Goal: Contribute content

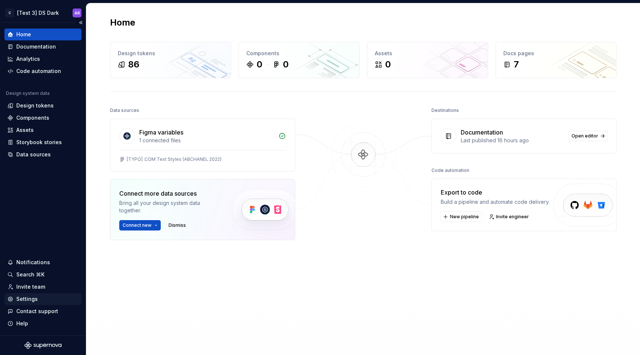
click at [46, 298] on div "Settings" at bounding box center [42, 298] width 71 height 7
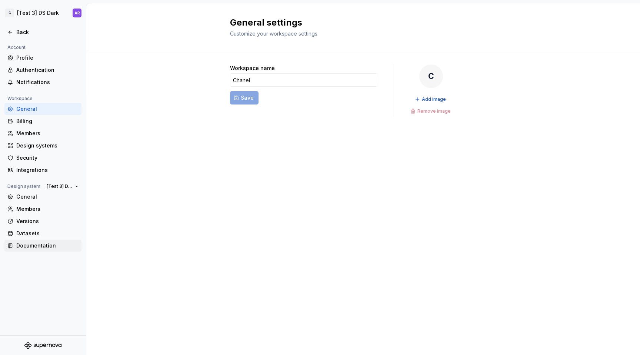
click at [44, 245] on div "Documentation" at bounding box center [47, 245] width 62 height 7
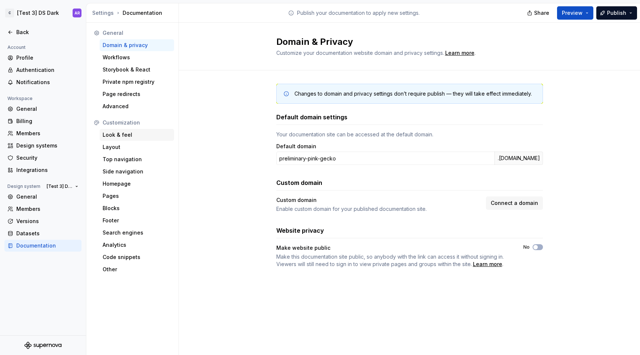
click at [134, 131] on div "Look & feel" at bounding box center [137, 134] width 69 height 7
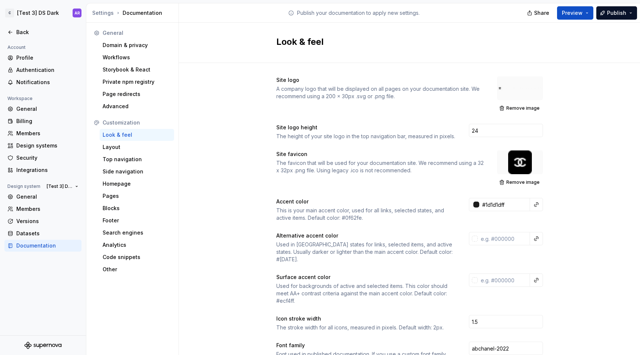
click at [218, 61] on div "Look & feel" at bounding box center [409, 43] width 461 height 40
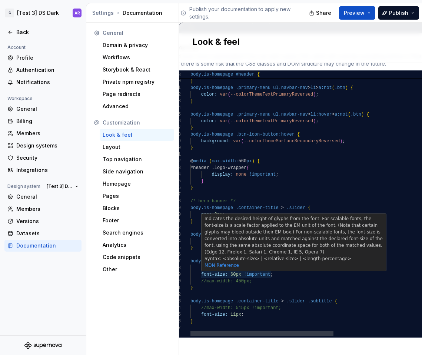
scroll to position [0, 3]
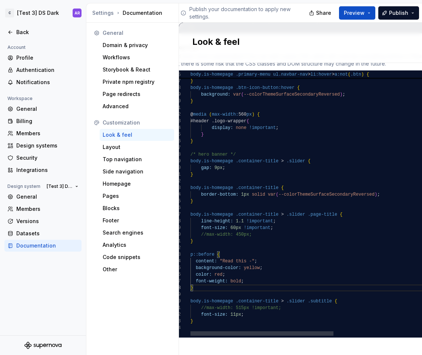
scroll to position [60, 3]
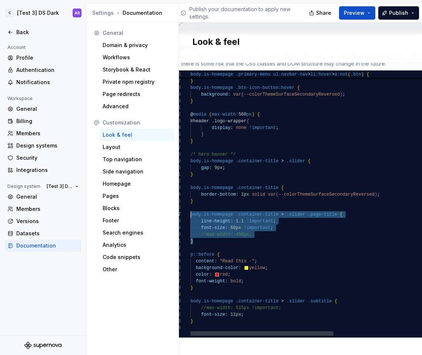
drag, startPoint x: 191, startPoint y: 228, endPoint x: 186, endPoint y: 204, distance: 24.2
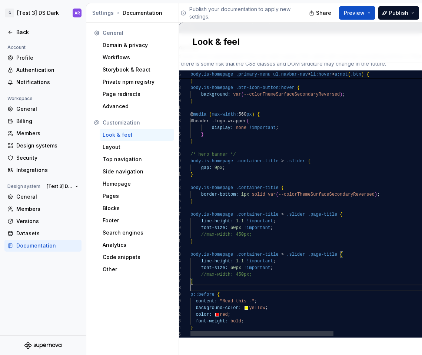
scroll to position [47, 0]
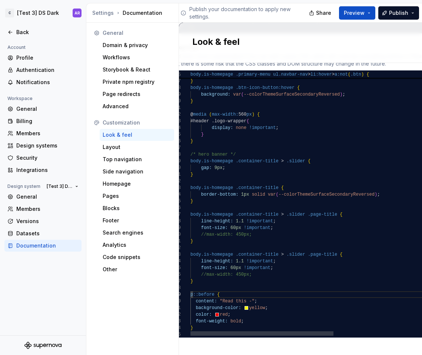
scroll to position [53, 24]
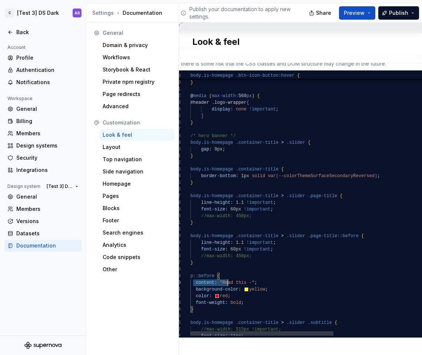
scroll to position [60, 67]
drag, startPoint x: 191, startPoint y: 276, endPoint x: 266, endPoint y: 275, distance: 74.9
drag, startPoint x: 199, startPoint y: 235, endPoint x: 296, endPoint y: 235, distance: 97.5
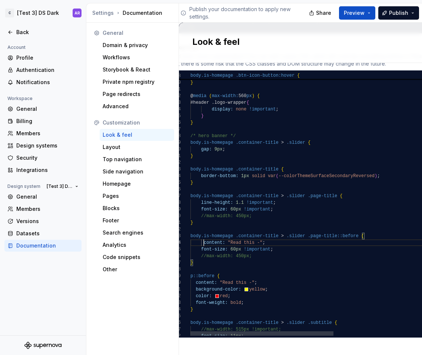
drag, startPoint x: 193, startPoint y: 295, endPoint x: 262, endPoint y: 295, distance: 68.6
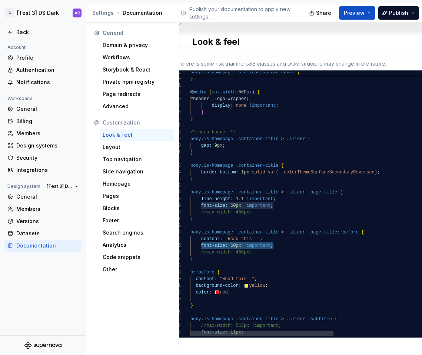
drag, startPoint x: 198, startPoint y: 238, endPoint x: 295, endPoint y: 239, distance: 96.7
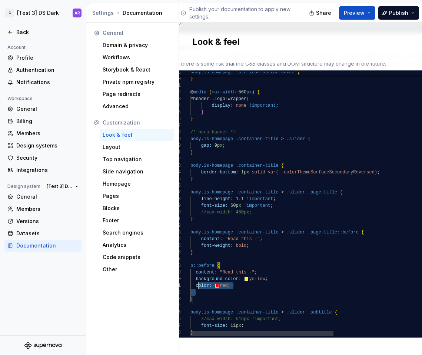
scroll to position [60, 3]
drag, startPoint x: 202, startPoint y: 288, endPoint x: 185, endPoint y: 259, distance: 32.9
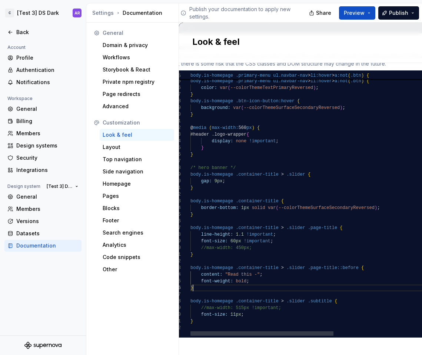
scroll to position [33, 3]
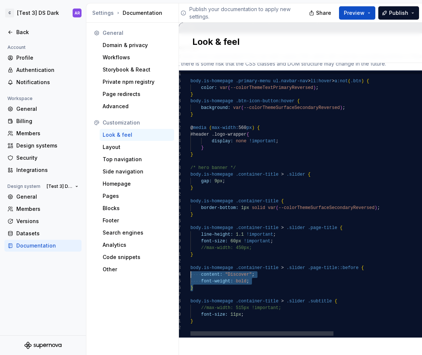
scroll to position [13, 0]
drag, startPoint x: 193, startPoint y: 283, endPoint x: 185, endPoint y: 261, distance: 22.9
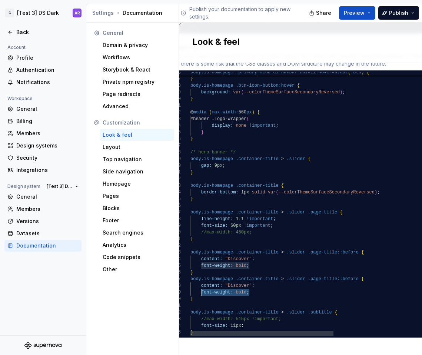
scroll to position [53, 11]
drag, startPoint x: 249, startPoint y: 285, endPoint x: 199, endPoint y: 284, distance: 50.8
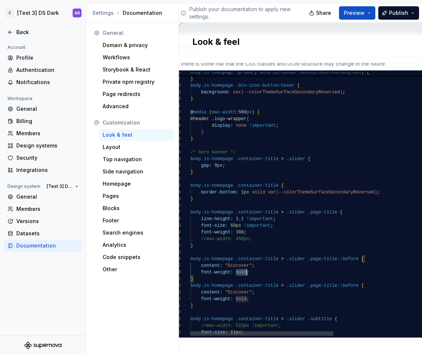
scroll to position [33, 56]
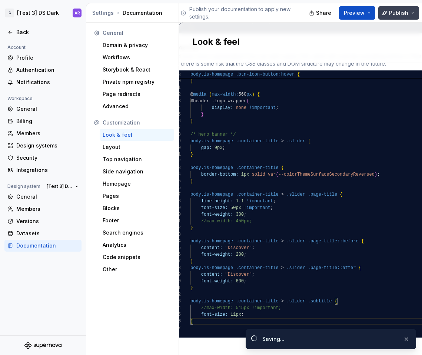
click at [401, 17] on button "Publish" at bounding box center [398, 12] width 41 height 13
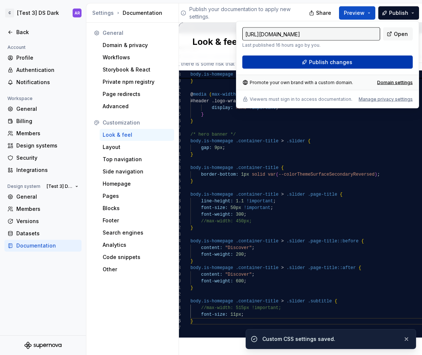
click at [374, 63] on button "Publish changes" at bounding box center [327, 62] width 170 height 13
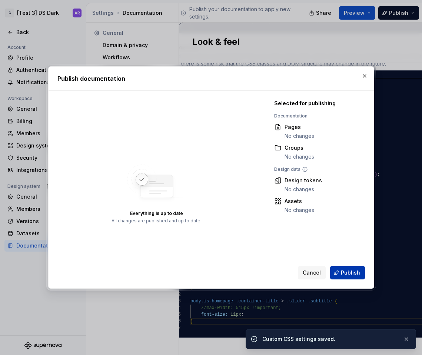
click at [351, 271] on span "Publish" at bounding box center [350, 272] width 19 height 7
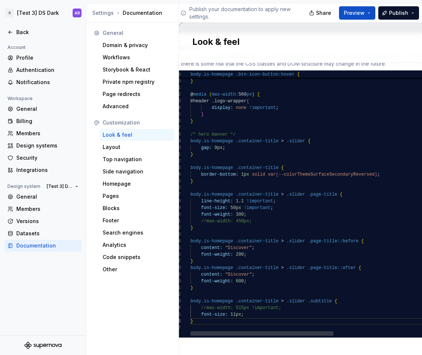
scroll to position [27, 56]
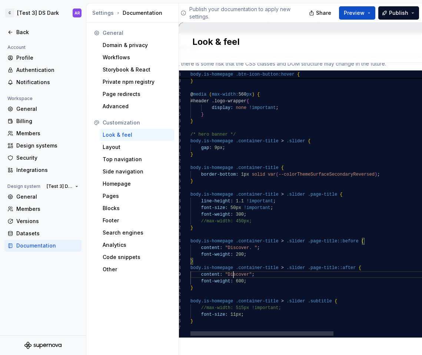
scroll to position [53, 59]
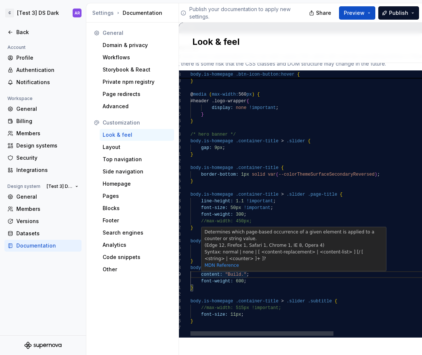
scroll to position [53, 37]
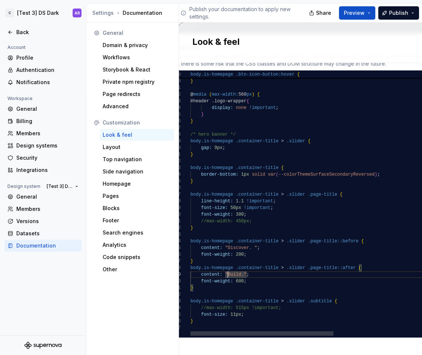
scroll to position [53, 40]
type textarea "**********"
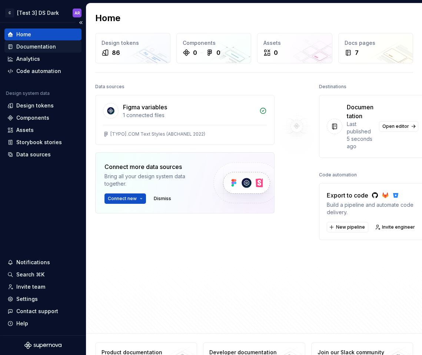
click at [44, 47] on div "Documentation" at bounding box center [36, 46] width 40 height 7
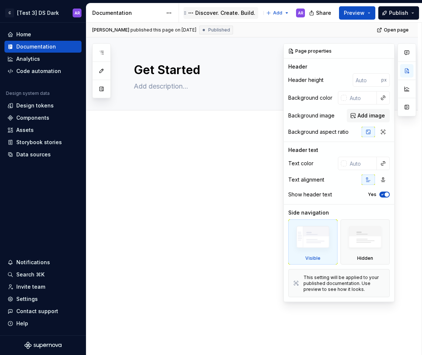
click at [225, 14] on div "Discover. Create. Build." at bounding box center [225, 12] width 60 height 7
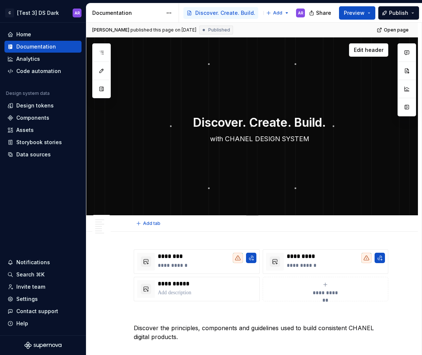
click at [248, 122] on textarea "Discover. Create. Build." at bounding box center [259, 123] width 255 height 18
click at [250, 122] on textarea "Discover. Create. Build." at bounding box center [259, 123] width 255 height 18
type textarea "*"
type textarea "Create. Build."
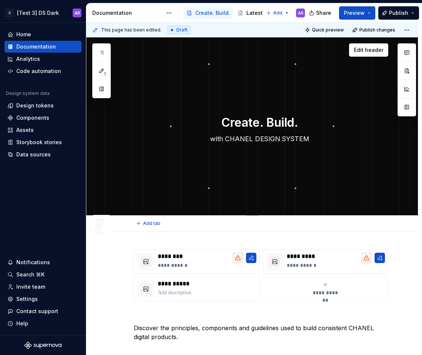
click at [298, 123] on textarea "Create. Build." at bounding box center [259, 123] width 255 height 18
type textarea "*"
type textarea "Create. Build"
type textarea "*"
type textarea "Create. Buil"
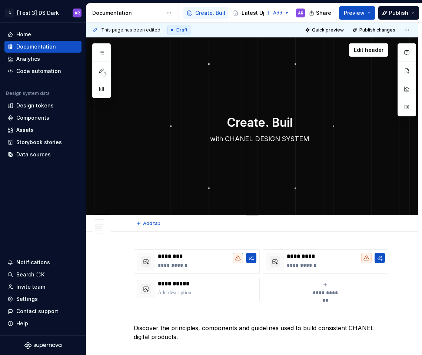
type textarea "*"
type textarea "Create. [PERSON_NAME]"
type textarea "*"
type textarea "Create. Bu"
type textarea "*"
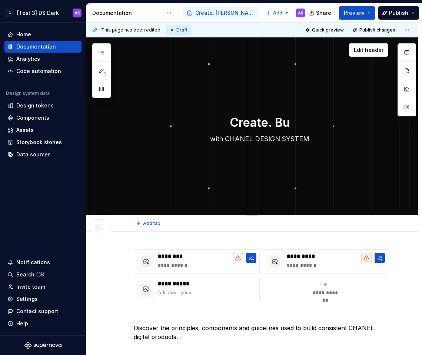
type textarea "Create. B"
type textarea "*"
type textarea "Create."
type textarea "*"
type textarea "Create."
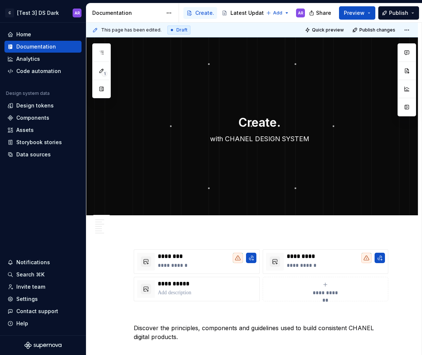
type textarea "*"
type textarea "Create."
click at [285, 124] on textarea "Create." at bounding box center [259, 123] width 255 height 18
click at [215, 119] on textarea "Create." at bounding box center [259, 123] width 255 height 18
click at [394, 7] on button "Publish" at bounding box center [398, 12] width 41 height 13
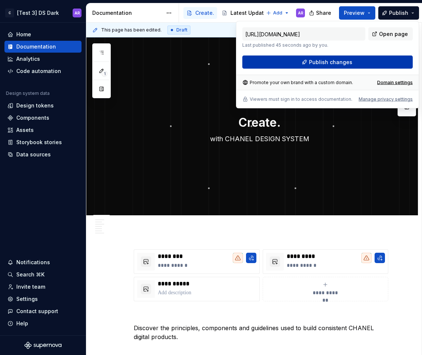
click at [386, 63] on button "Publish changes" at bounding box center [327, 62] width 170 height 13
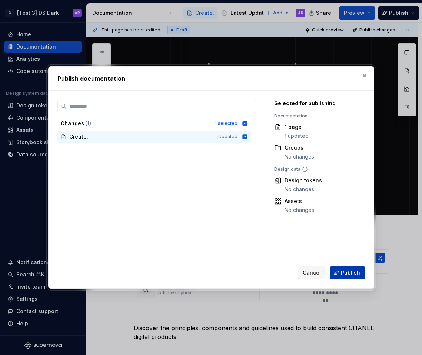
click at [349, 271] on span "Publish" at bounding box center [350, 272] width 19 height 7
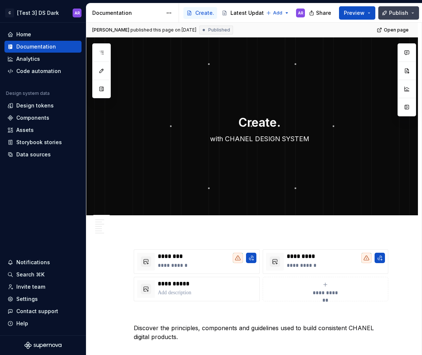
click at [397, 13] on span "Publish" at bounding box center [398, 12] width 19 height 7
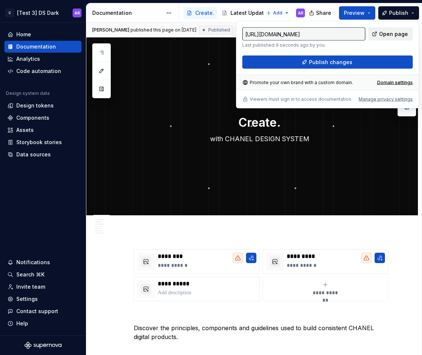
click at [397, 33] on span "Open page" at bounding box center [393, 33] width 29 height 7
type textarea "*"
